Goal: Task Accomplishment & Management: Use online tool/utility

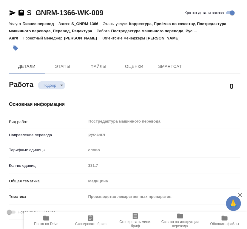
type textarea "x"
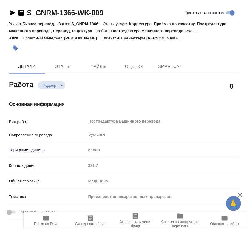
type textarea "x"
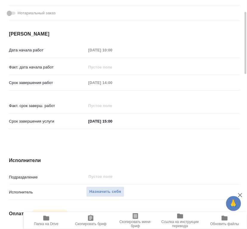
type textarea "x"
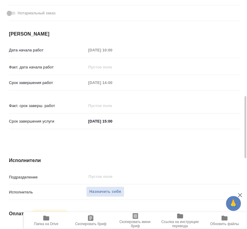
scroll to position [332, 0]
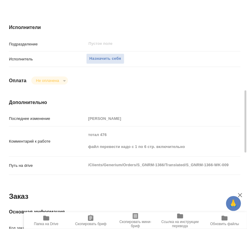
type textarea "x"
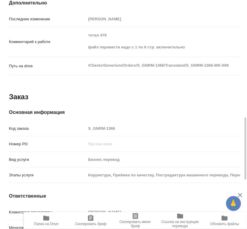
scroll to position [465, 0]
